Goal: Navigation & Orientation: Find specific page/section

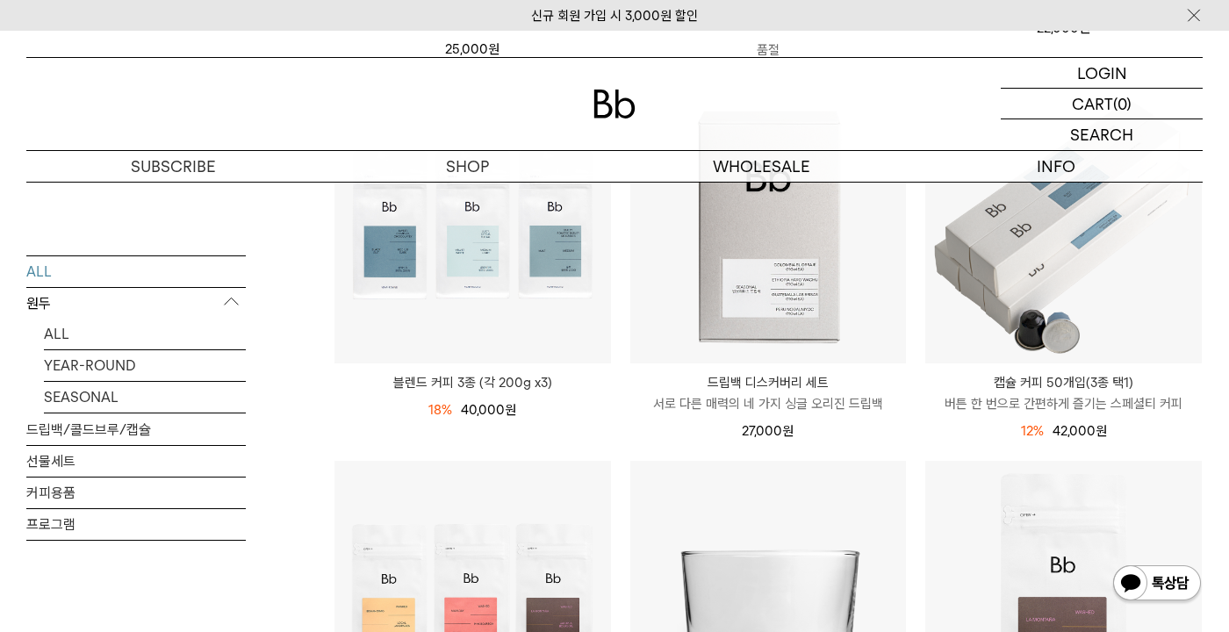
scroll to position [666, 0]
click at [79, 476] on link "선물세트" at bounding box center [135, 460] width 219 height 31
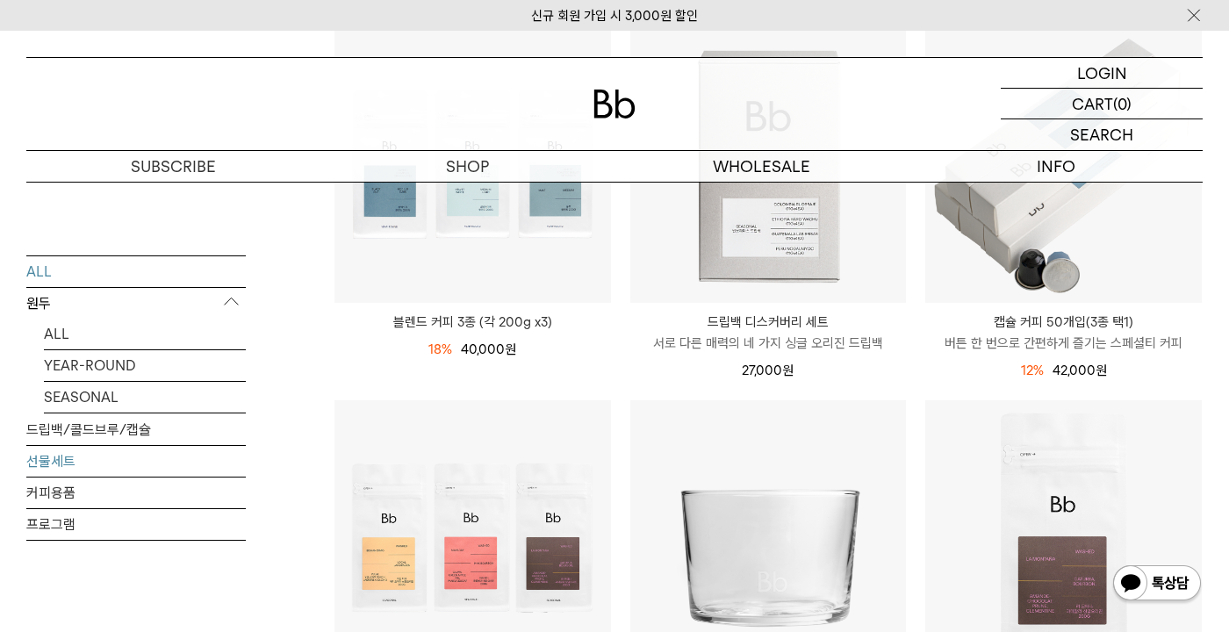
scroll to position [740, 0]
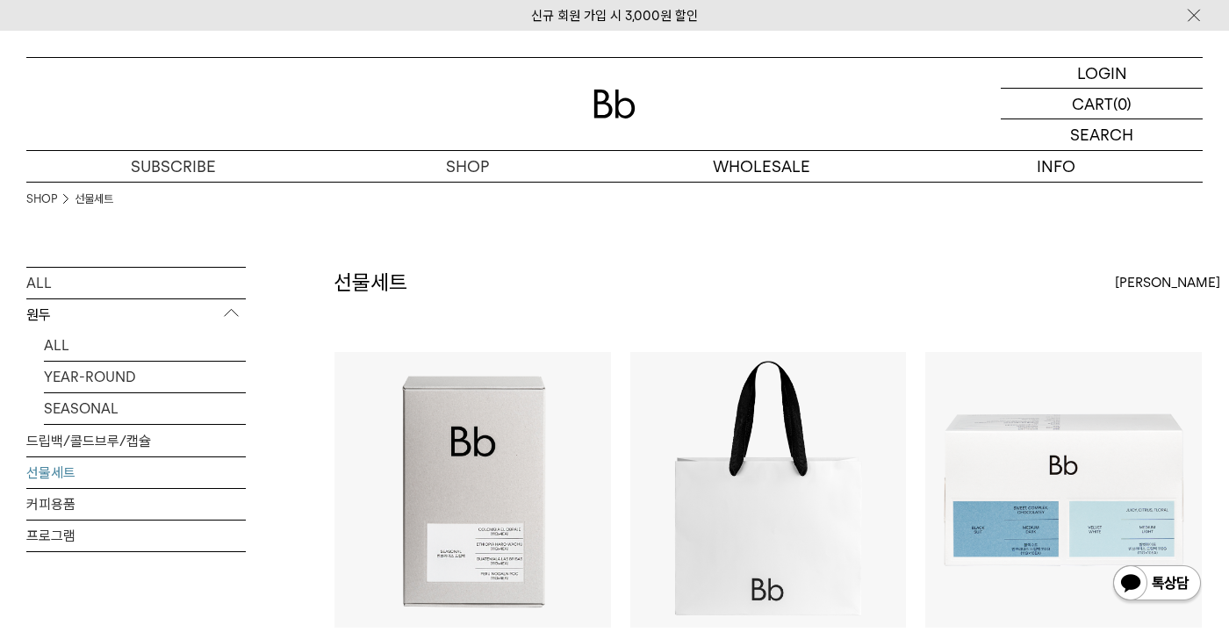
click at [66, 473] on link "선물세트" at bounding box center [135, 472] width 219 height 31
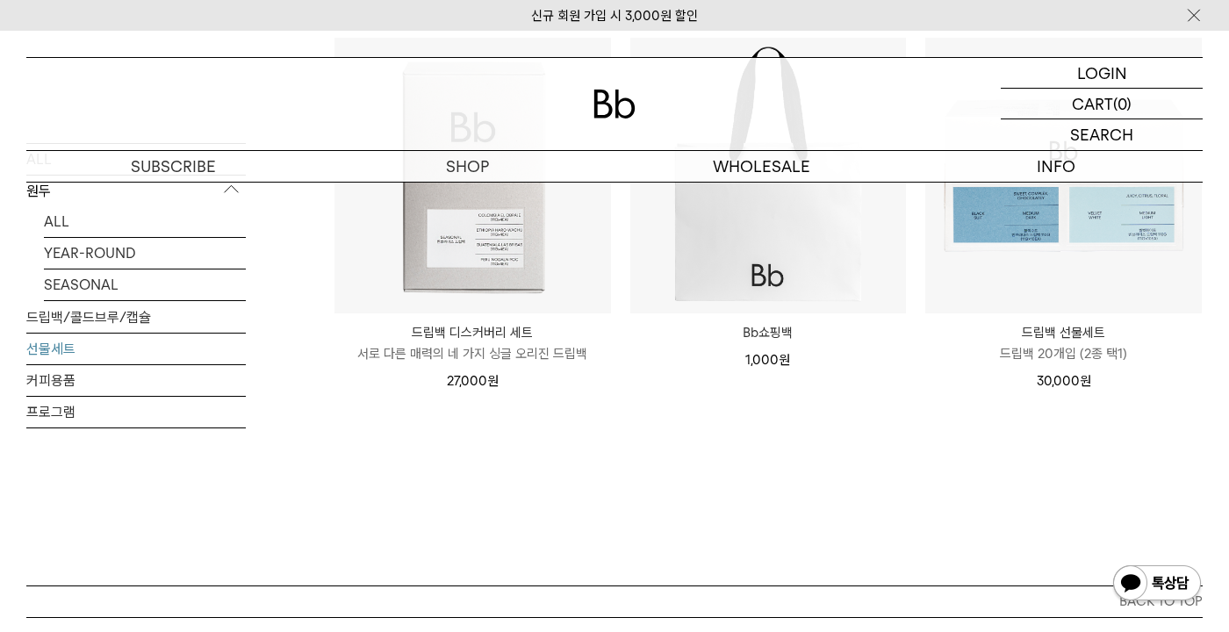
scroll to position [313, 0]
click at [39, 374] on link "커피용품" at bounding box center [135, 380] width 219 height 31
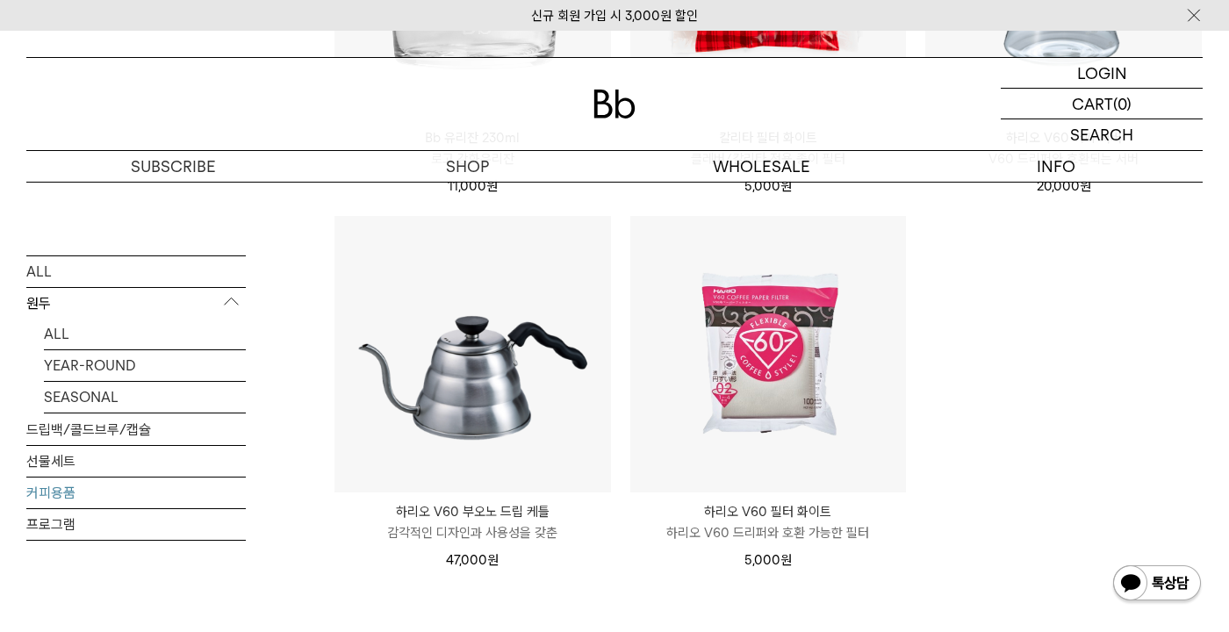
scroll to position [508, 0]
